Goal: Download file/media

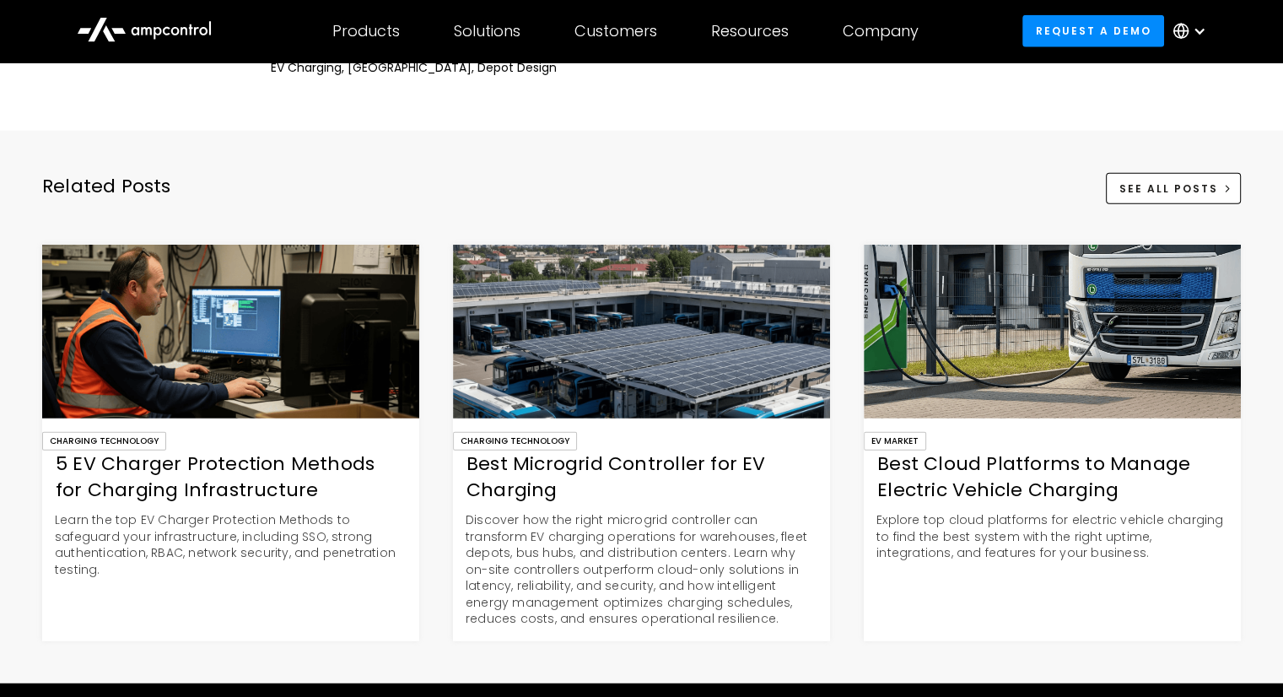
scroll to position [4217, 0]
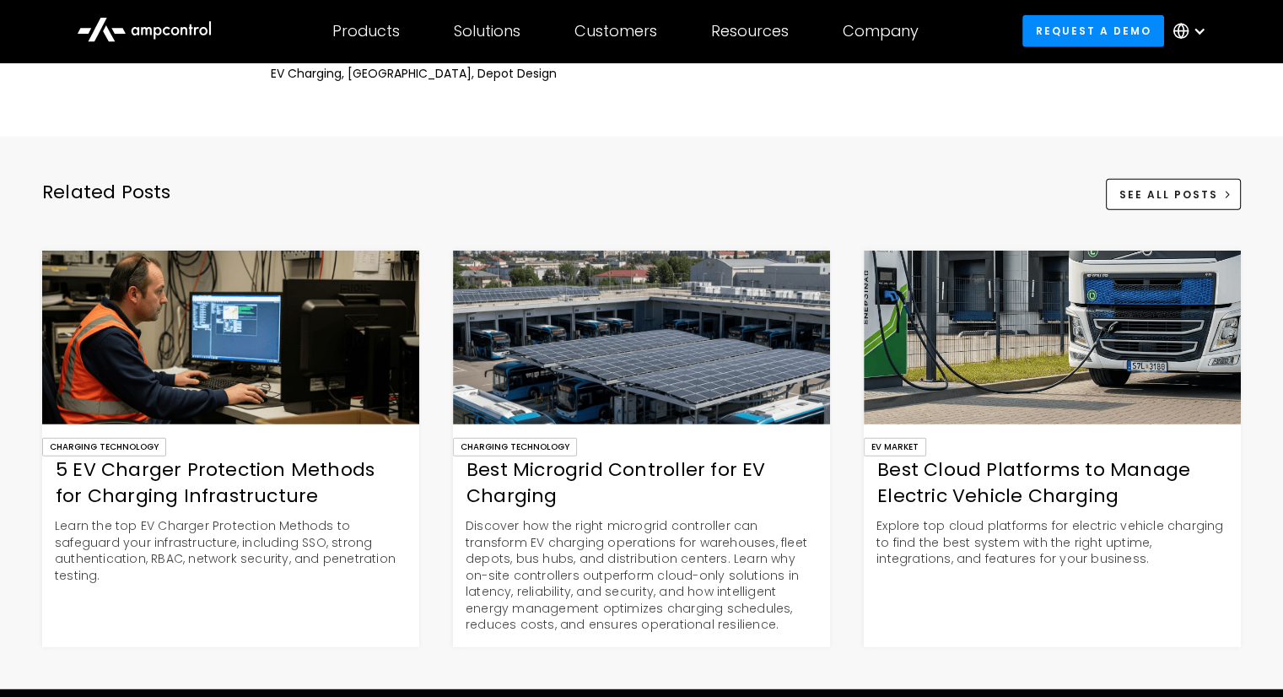
click at [531, 487] on div "Best Microgrid Controller for EV Charging" at bounding box center [641, 483] width 377 height 52
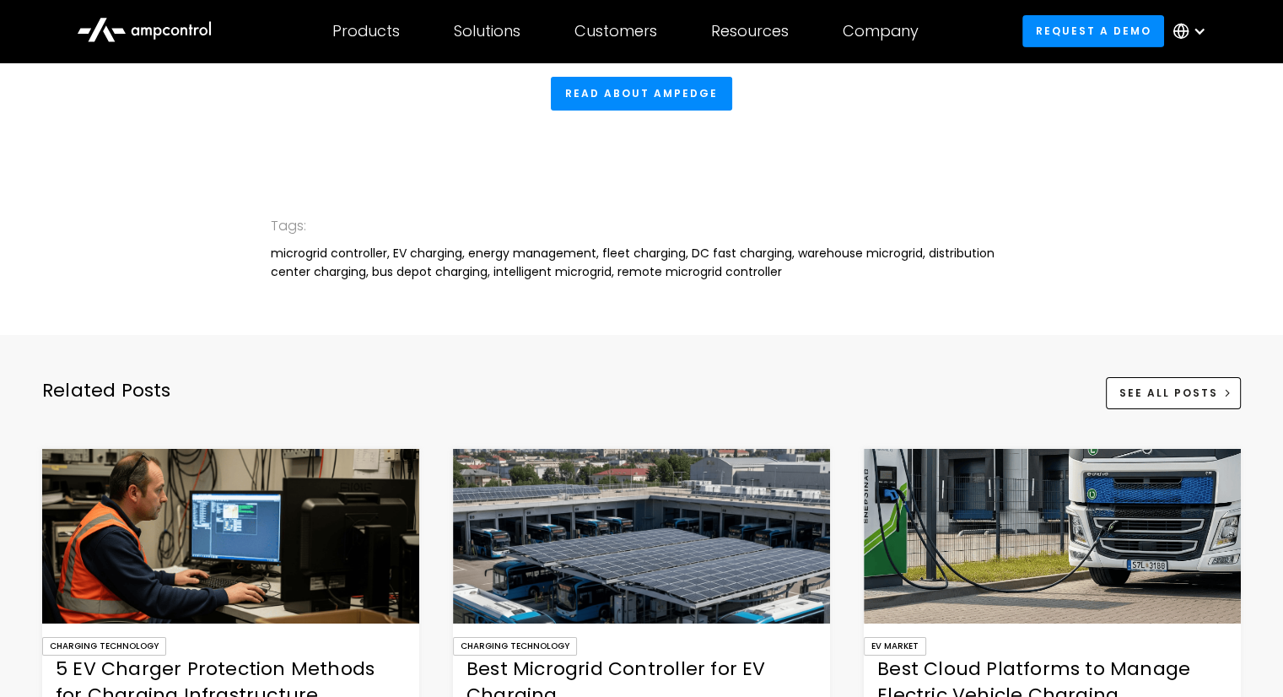
scroll to position [5566, 0]
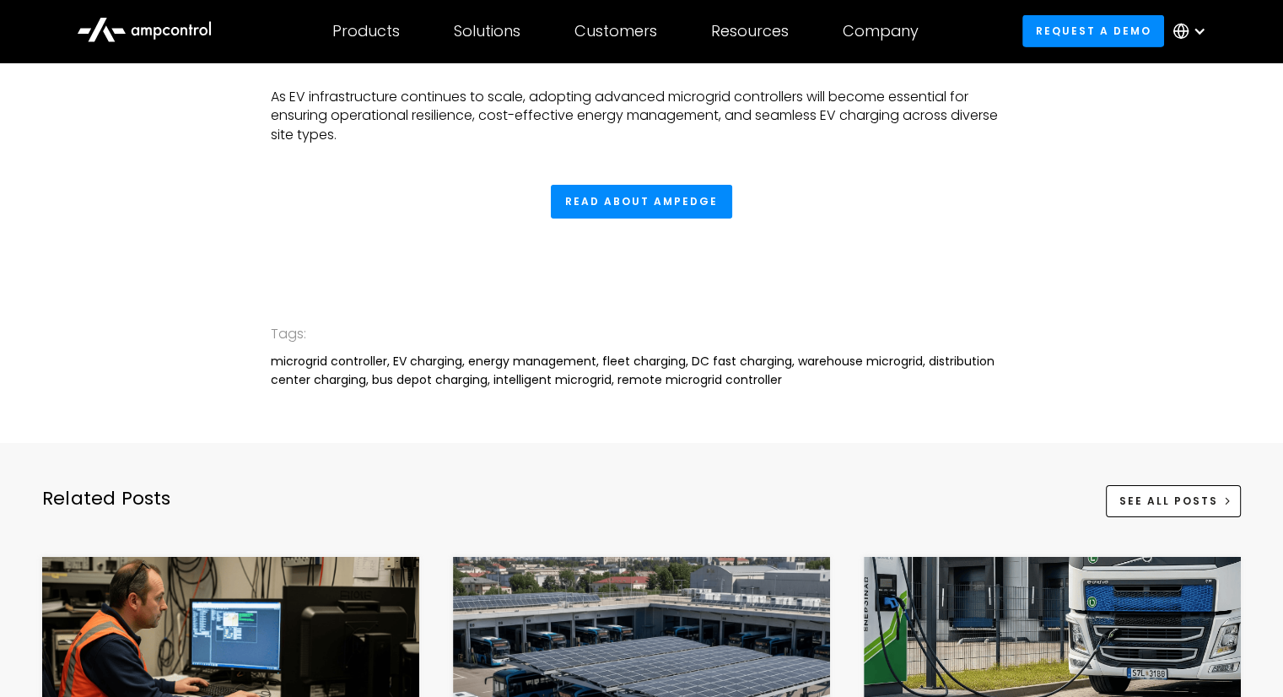
click at [1185, 25] on circle at bounding box center [1180, 31] width 14 height 14
click at [1183, 73] on link "English" at bounding box center [1177, 78] width 45 height 19
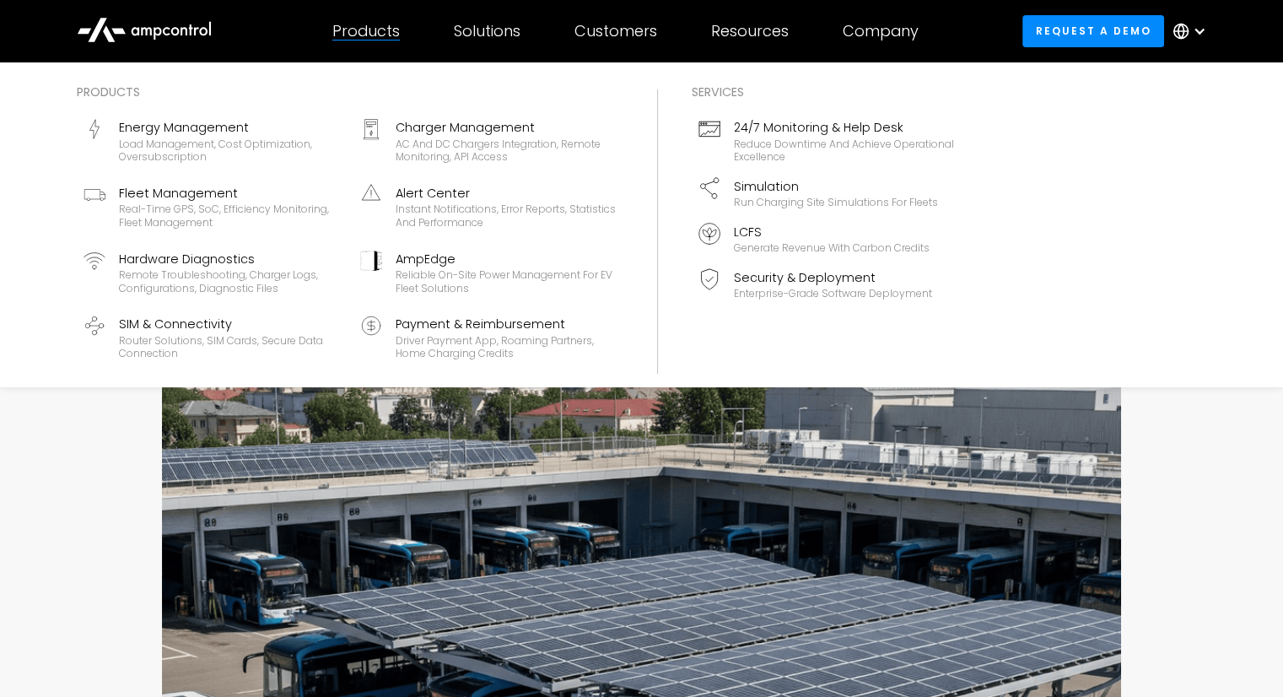
click at [354, 36] on div "Products" at bounding box center [365, 31] width 67 height 19
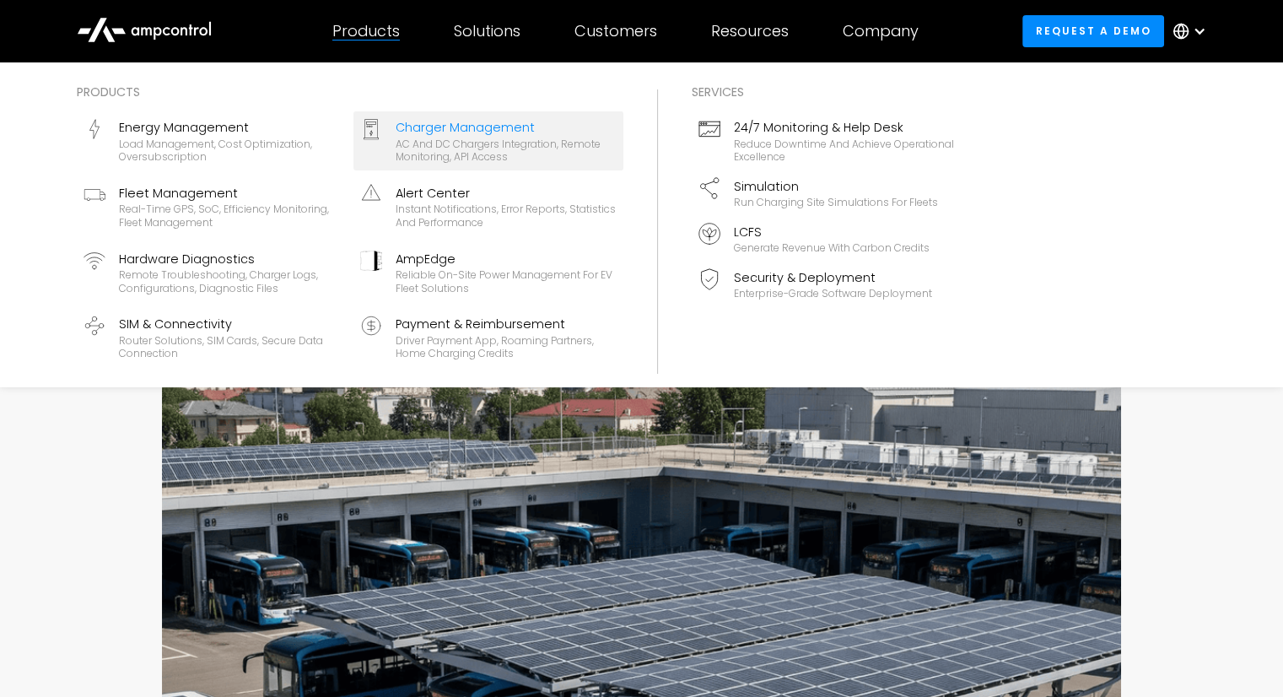
click at [489, 147] on div "AC and DC chargers integration, remote monitoring, API access" at bounding box center [506, 150] width 221 height 26
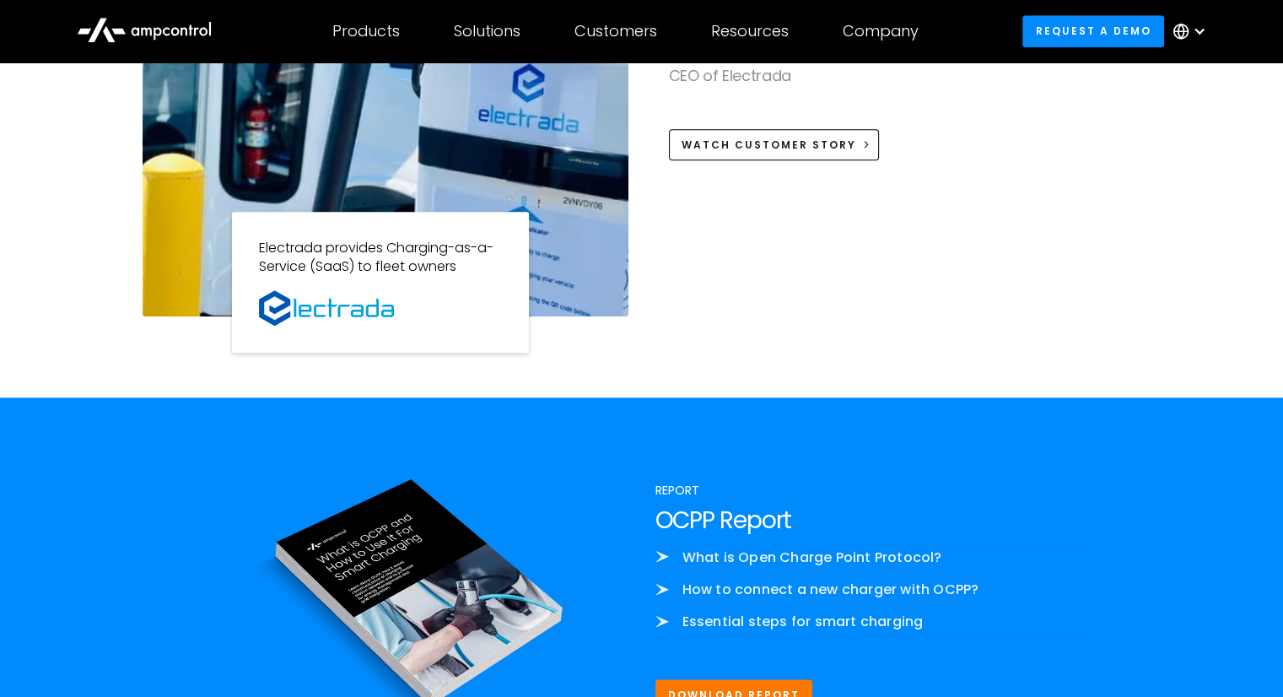
scroll to position [1855, 0]
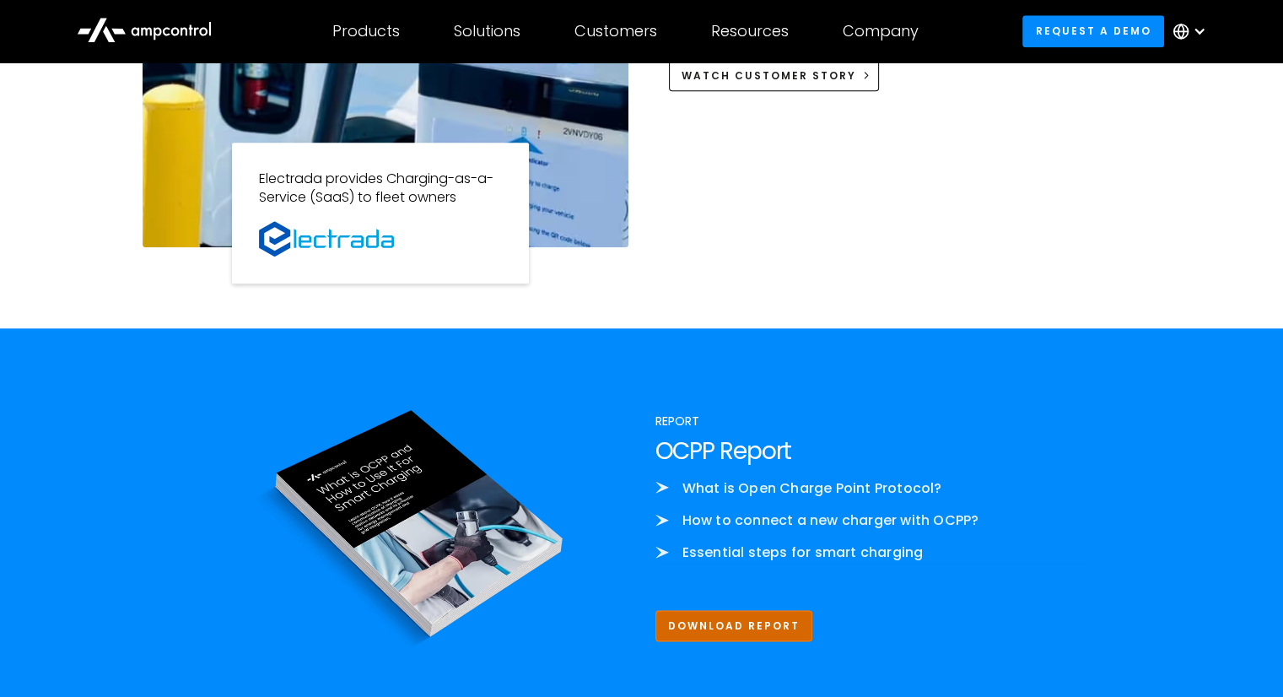
click at [723, 629] on link "Download Report" at bounding box center [734, 625] width 158 height 31
